Goal: Task Accomplishment & Management: Use online tool/utility

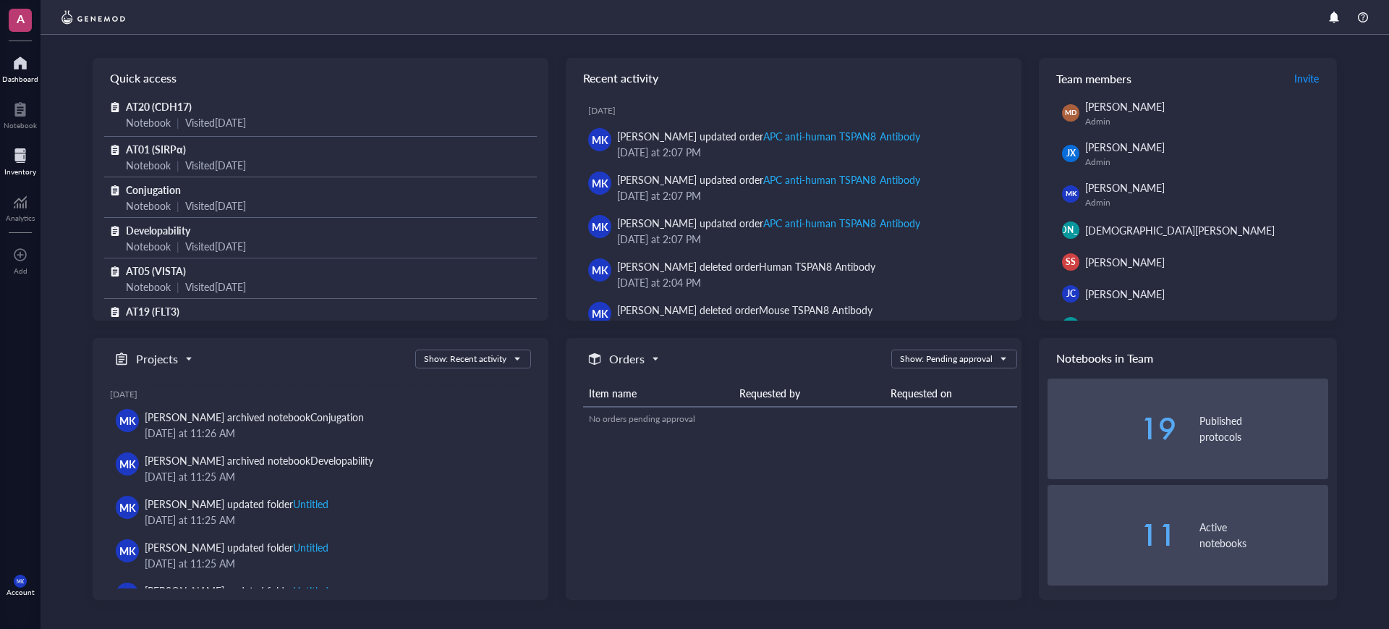
click at [26, 177] on div "Inventory" at bounding box center [20, 160] width 41 height 41
click at [29, 171] on div "Inventory" at bounding box center [20, 171] width 32 height 9
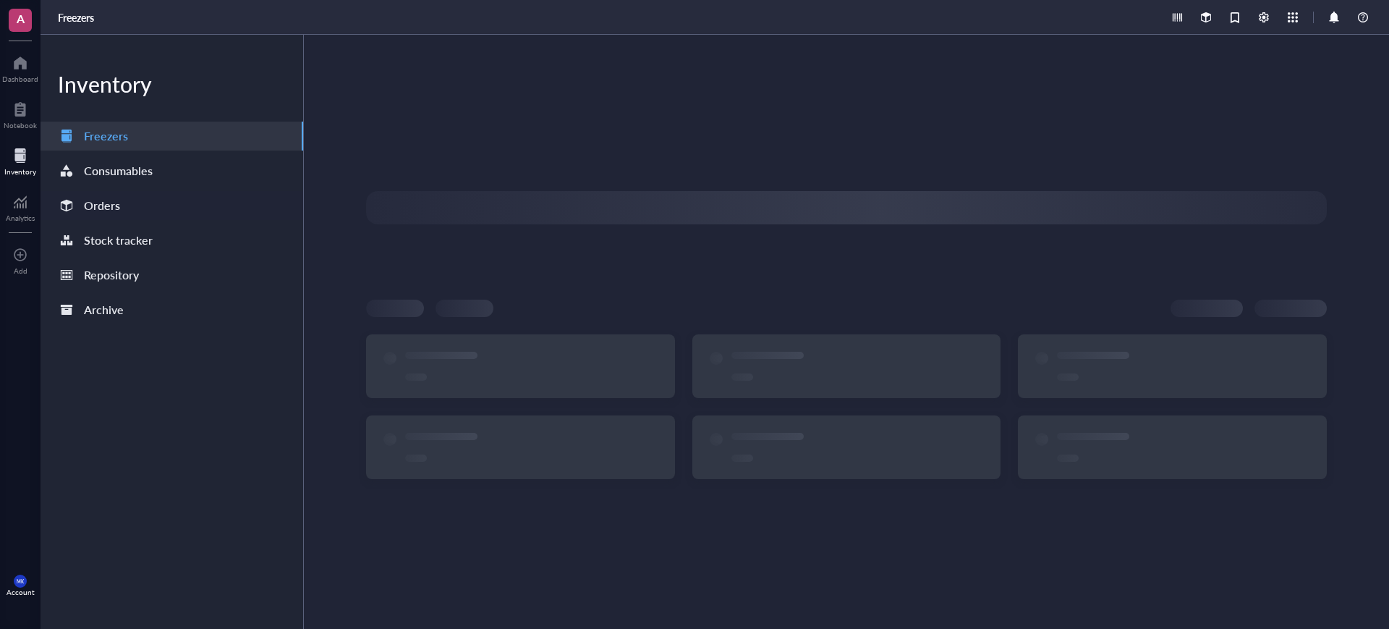
click at [169, 209] on div "Orders" at bounding box center [172, 205] width 263 height 29
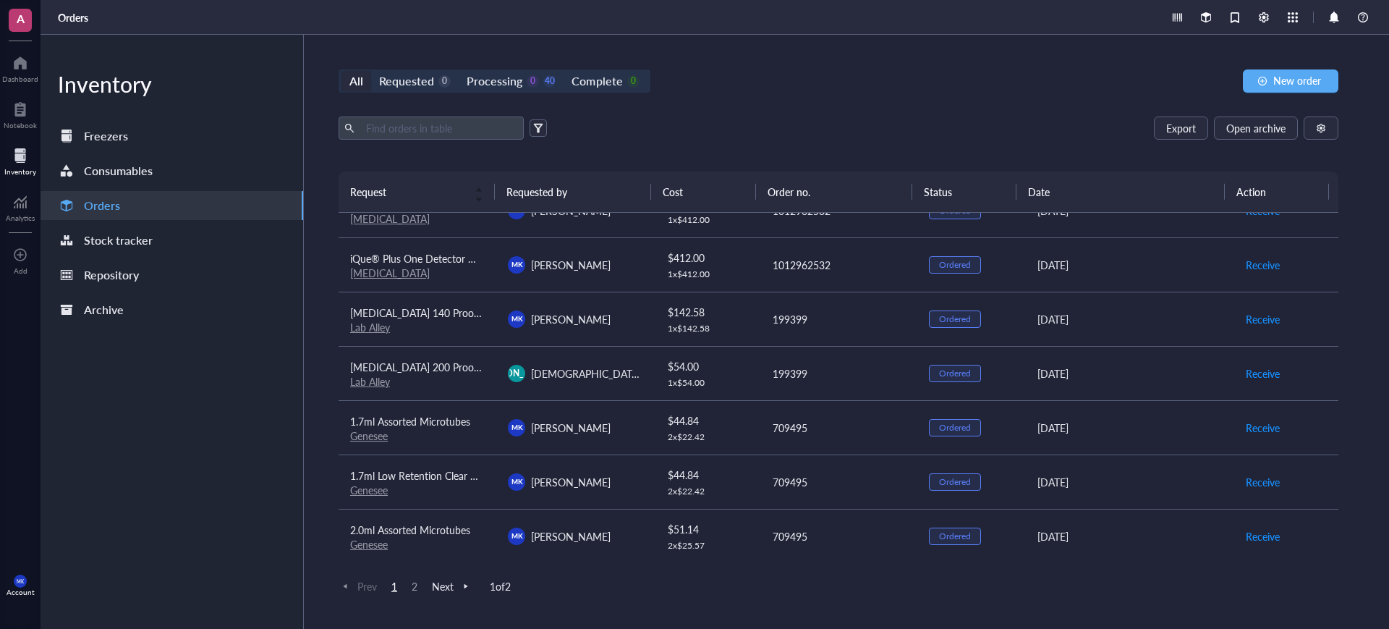
scroll to position [1009, 0]
click at [672, 389] on td "$ 54.00 1 x $ 54.00" at bounding box center [708, 370] width 106 height 54
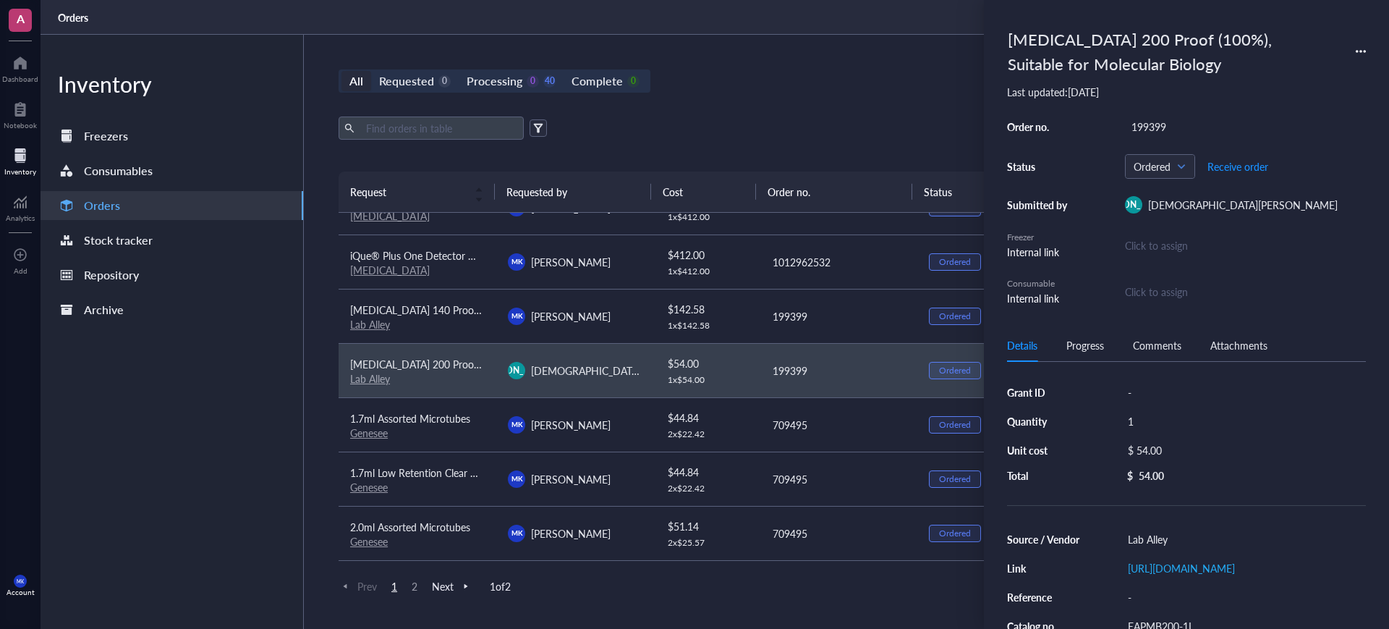
click at [740, 124] on div "Export Open archive" at bounding box center [839, 128] width 1000 height 23
